Goal: Information Seeking & Learning: Learn about a topic

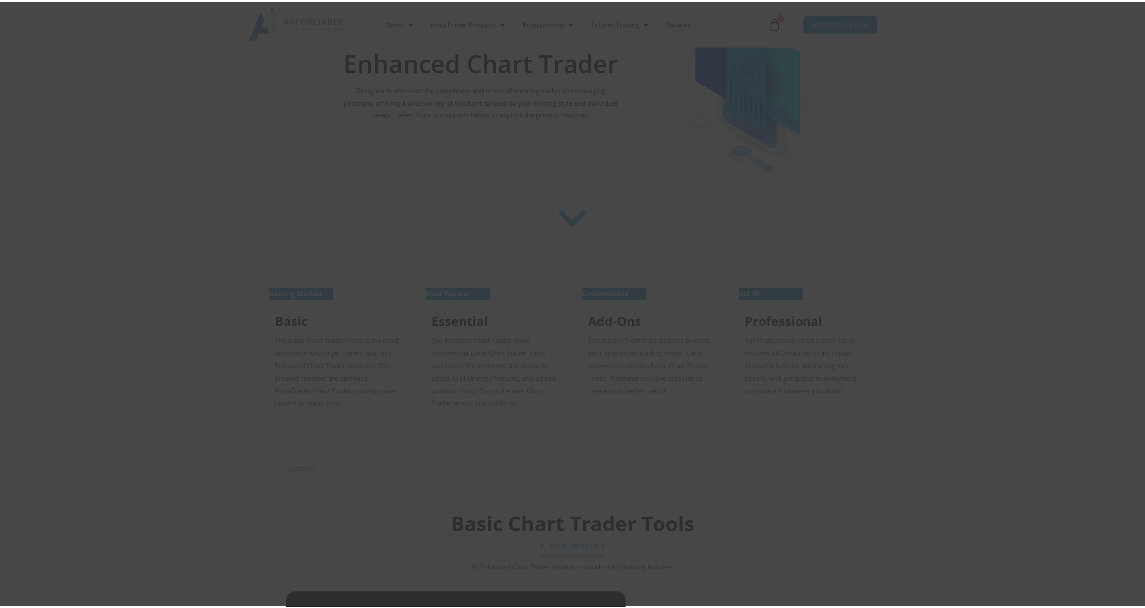
scroll to position [240, 0]
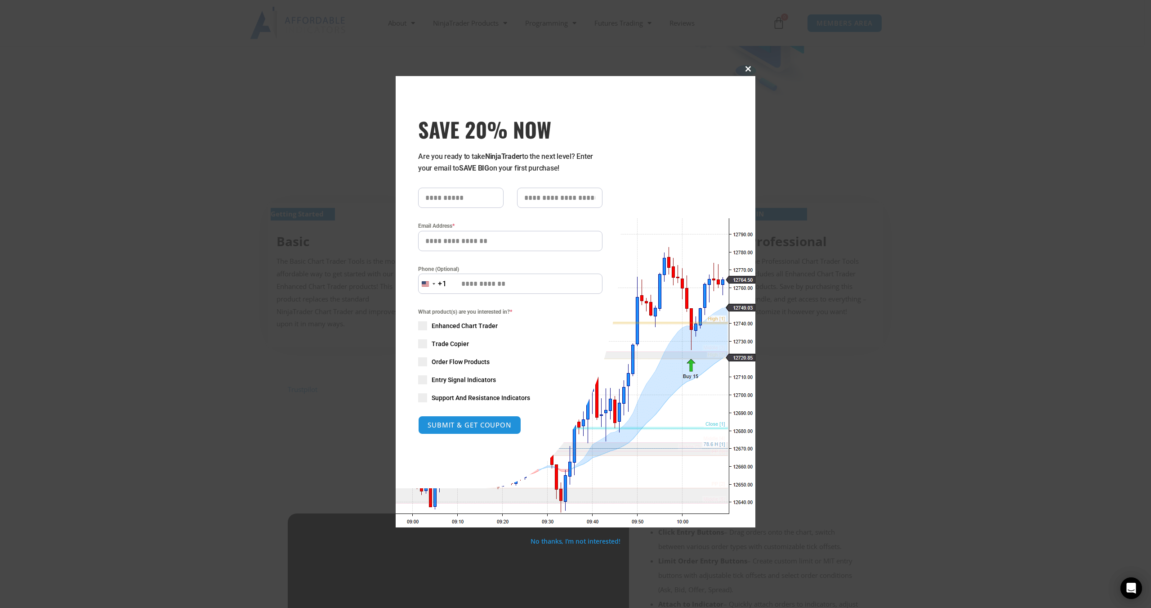
click at [744, 68] on span at bounding box center [748, 68] width 14 height 5
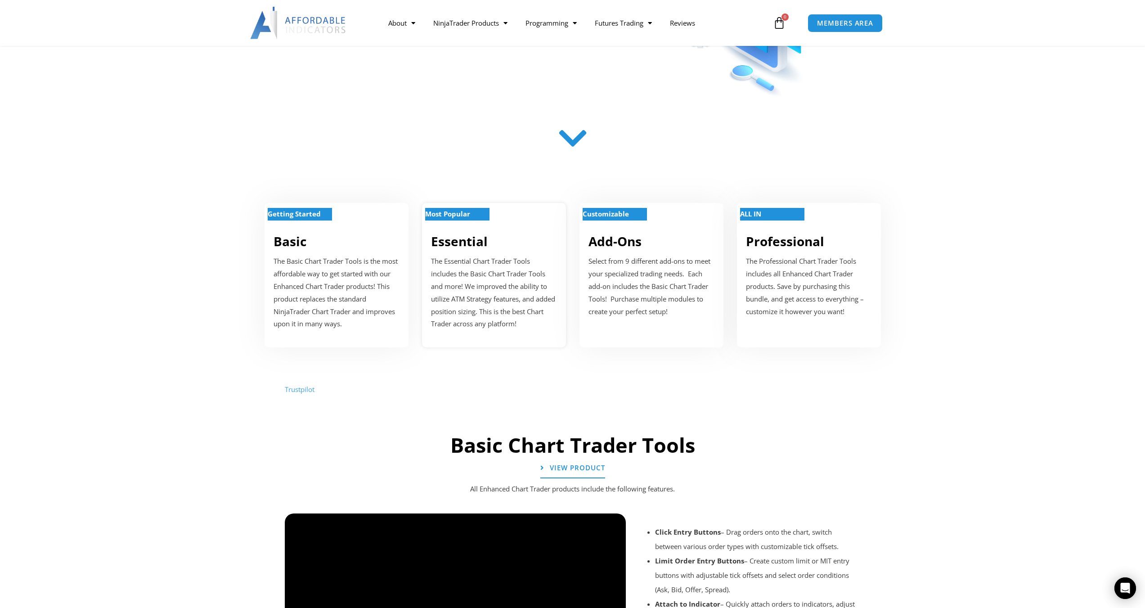
click at [480, 251] on div "Most Popular Essential The Essential Chart Trader Tools includes the Basic Char…" at bounding box center [494, 275] width 144 height 144
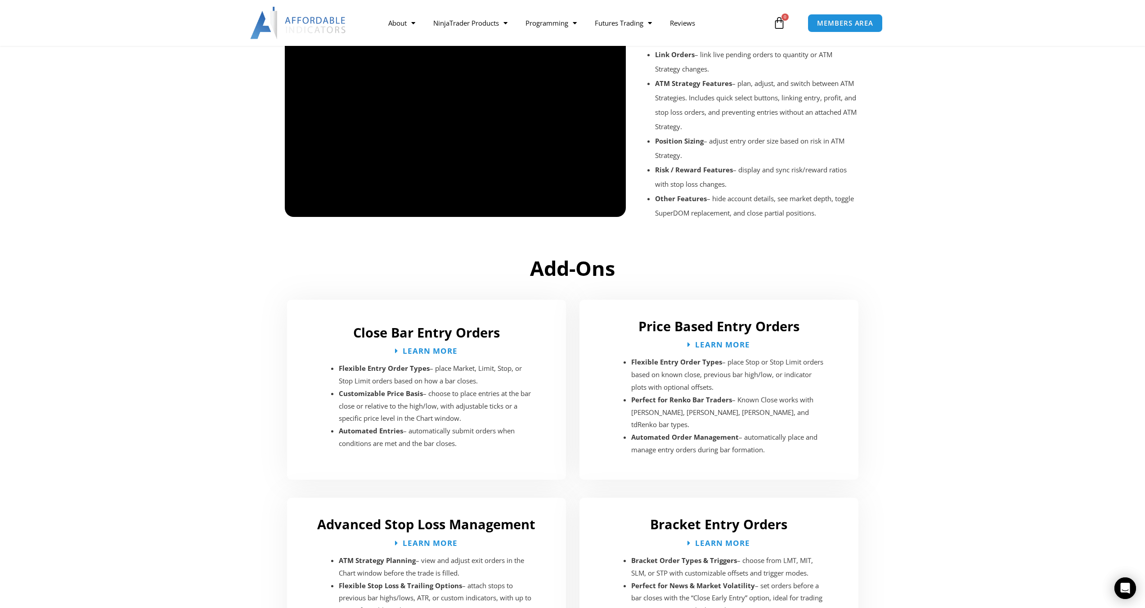
scroll to position [1106, 0]
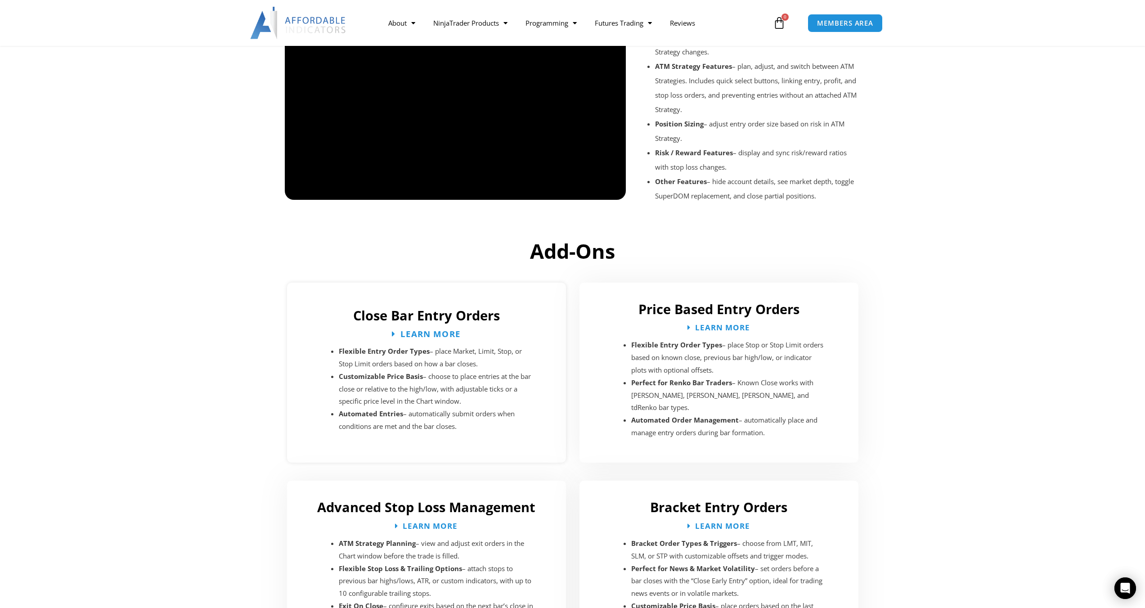
click at [443, 331] on span "Learn More" at bounding box center [430, 333] width 60 height 9
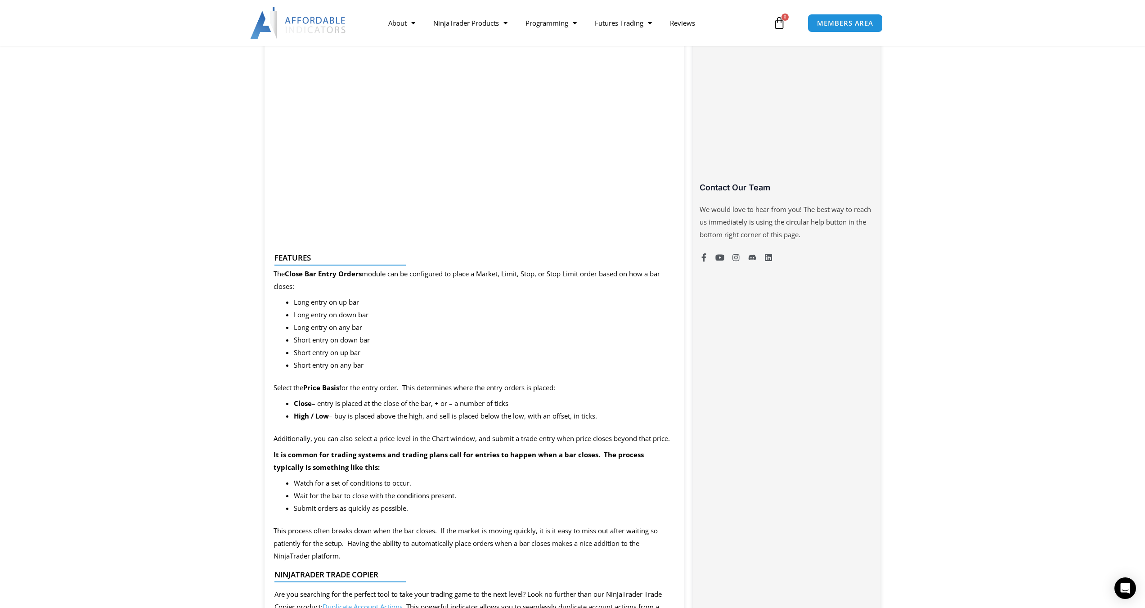
scroll to position [360, 0]
